Goal: Task Accomplishment & Management: Use online tool/utility

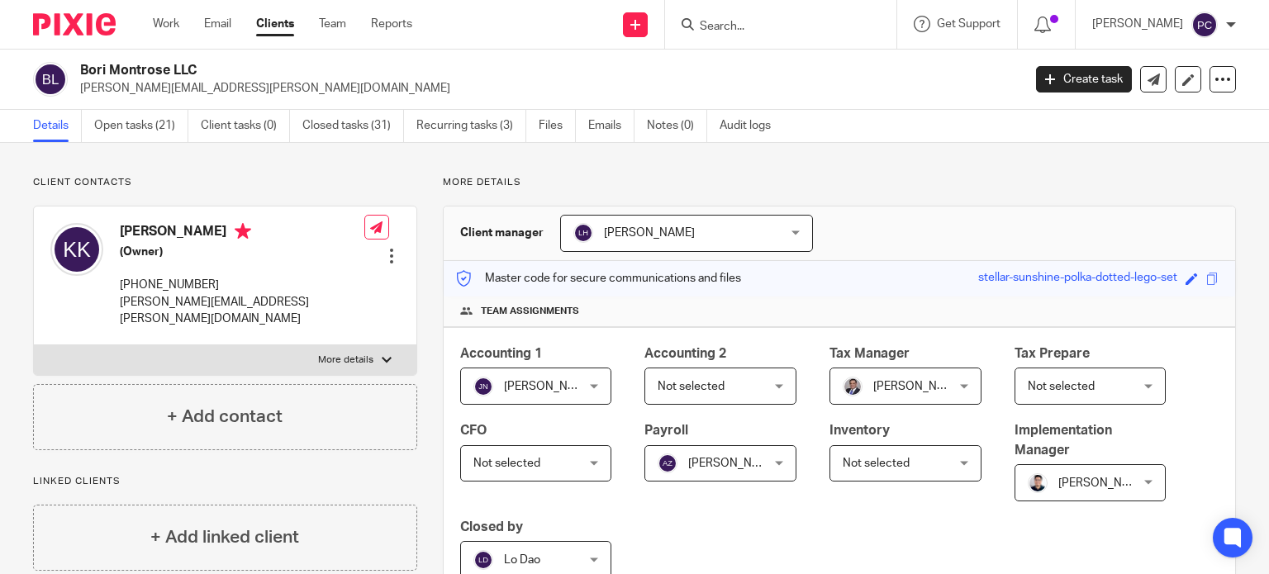
click at [155, 33] on div "Work Email Clients Team Reports Work Email Clients Team Reports Settings" at bounding box center [286, 24] width 301 height 49
click at [164, 31] on link "Work" at bounding box center [166, 24] width 26 height 17
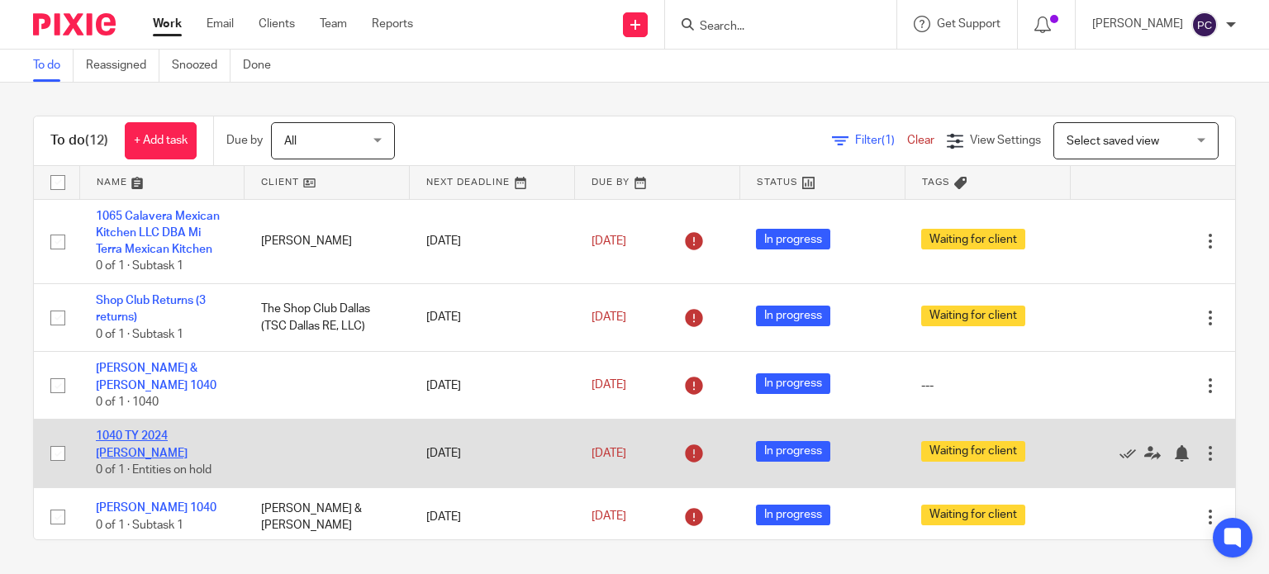
click at [139, 451] on link "1040 TY 2024 [PERSON_NAME]" at bounding box center [142, 444] width 92 height 28
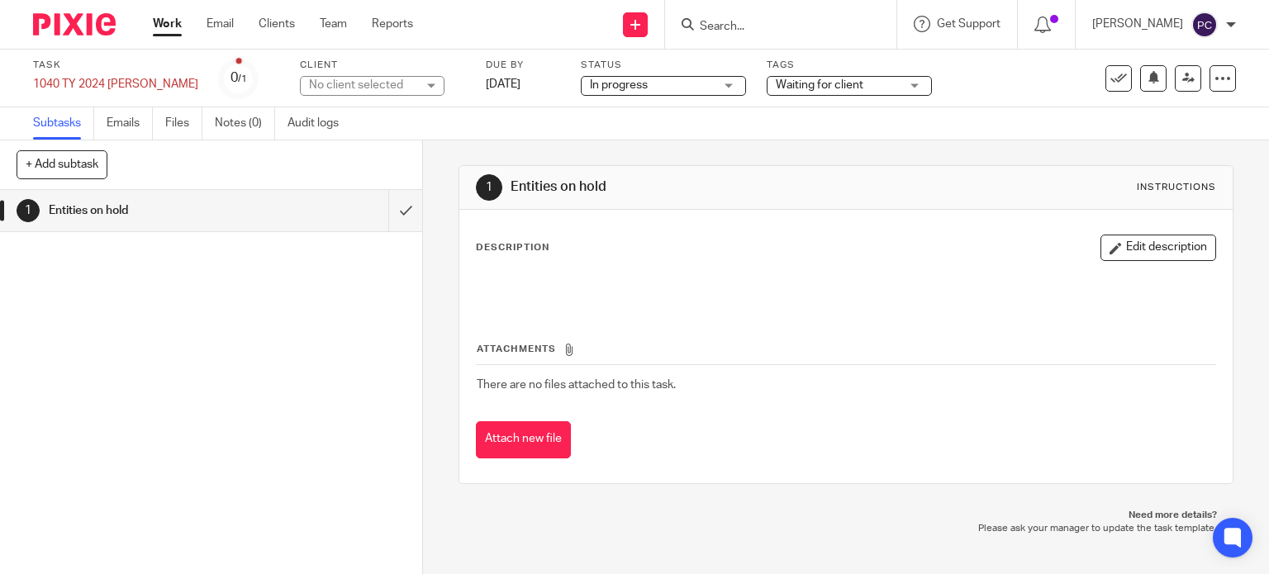
click at [625, 88] on span "In progress" at bounding box center [619, 85] width 58 height 12
click at [784, 82] on span "Waiting for client" at bounding box center [820, 85] width 88 height 12
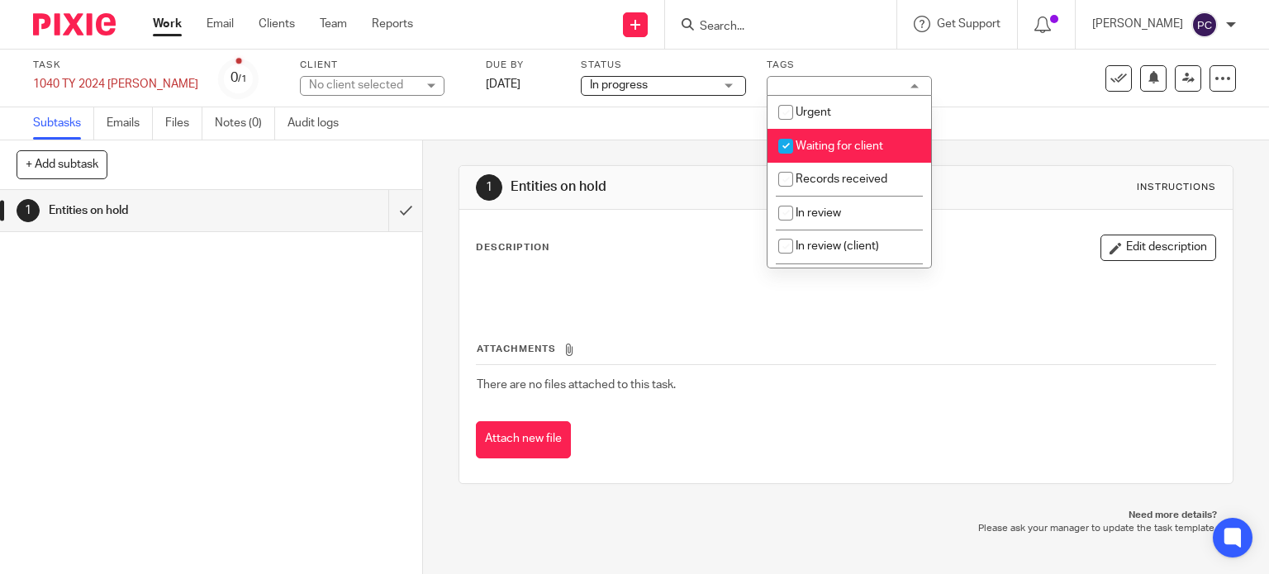
click at [705, 85] on span "In progress" at bounding box center [652, 85] width 124 height 17
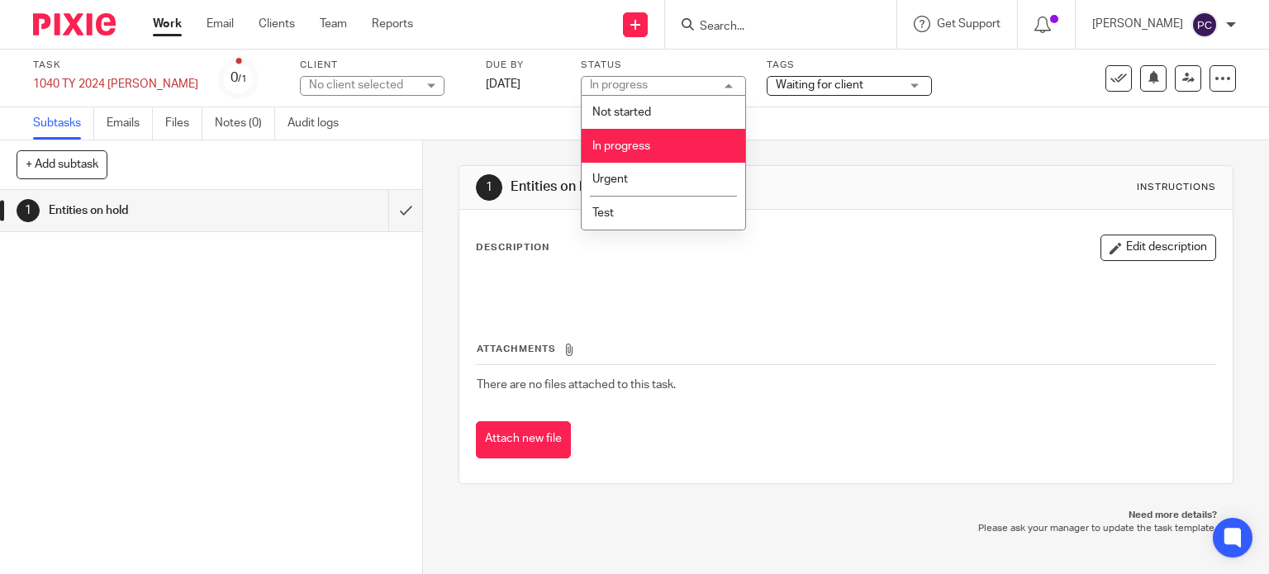
click at [401, 82] on div "No client selected" at bounding box center [362, 85] width 107 height 17
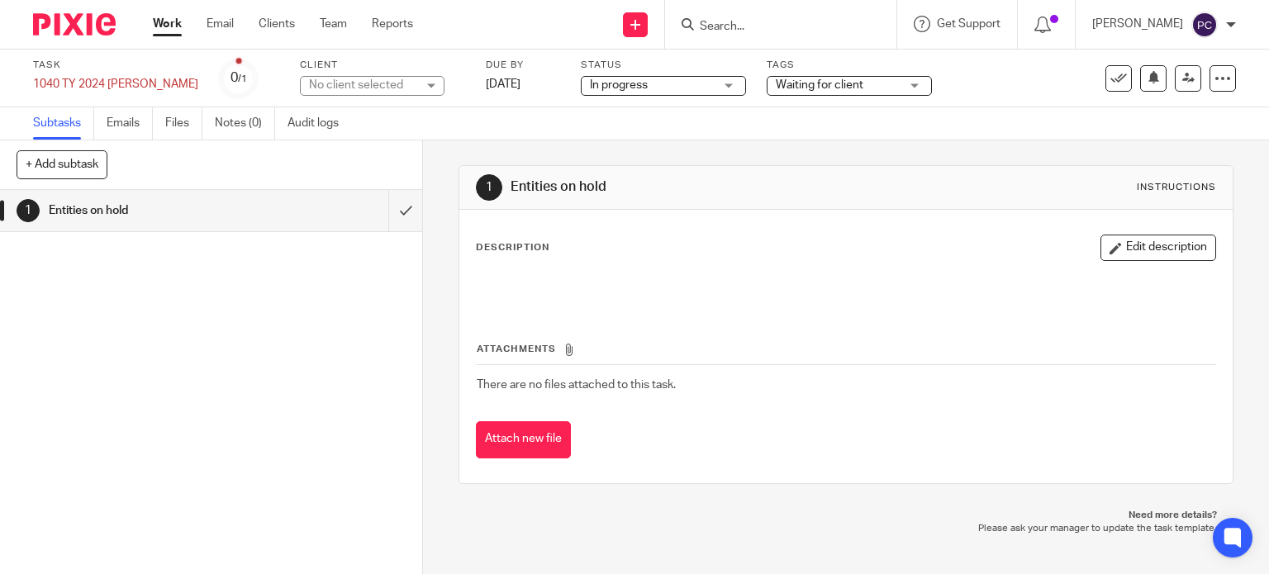
click at [463, 51] on div "Task 1040 TY 2024 Jonathan Reitzell Save 1040 TY 2024 Jonathan Reitzell 0 /1 Cl…" at bounding box center [634, 79] width 1269 height 58
click at [174, 28] on link "Work" at bounding box center [167, 24] width 29 height 17
